Goal: Information Seeking & Learning: Learn about a topic

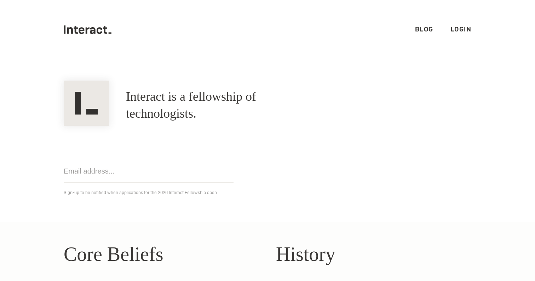
click at [416, 31] on link "Blog" at bounding box center [424, 29] width 18 height 8
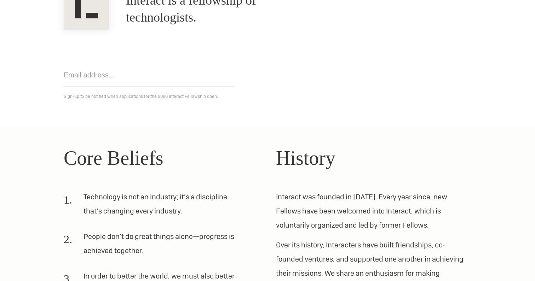
click at [299, 169] on h2 "History" at bounding box center [373, 158] width 195 height 30
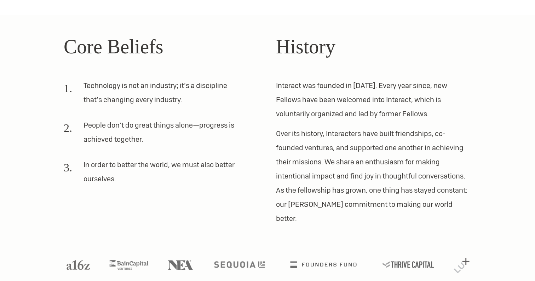
scroll to position [0, 0]
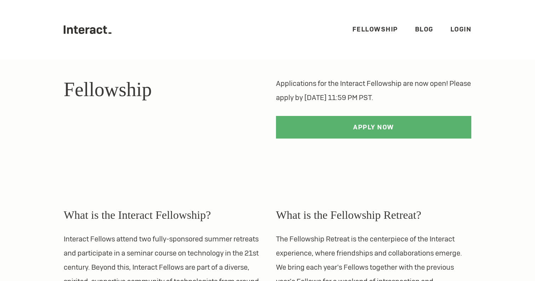
click at [378, 27] on link "Fellowship" at bounding box center [375, 29] width 46 height 8
click at [419, 32] on link "Blog" at bounding box center [424, 29] width 18 height 8
